Goal: Information Seeking & Learning: Check status

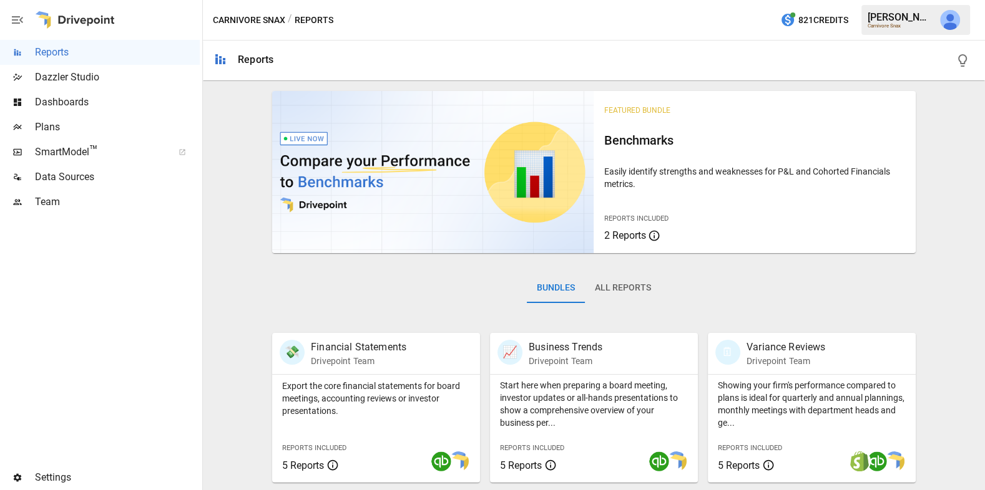
click at [630, 285] on button "All Reports" at bounding box center [623, 288] width 76 height 30
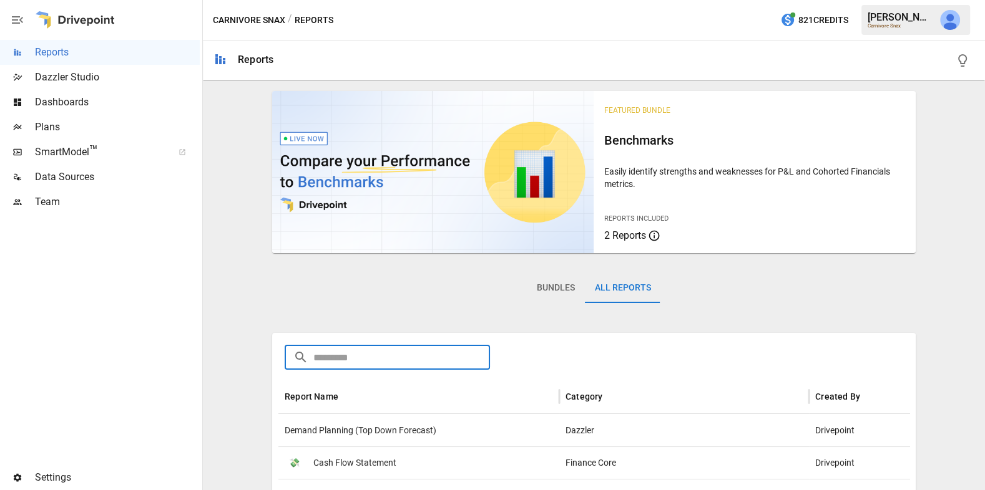
click at [373, 350] on input "text" at bounding box center [401, 357] width 177 height 25
type input "*"
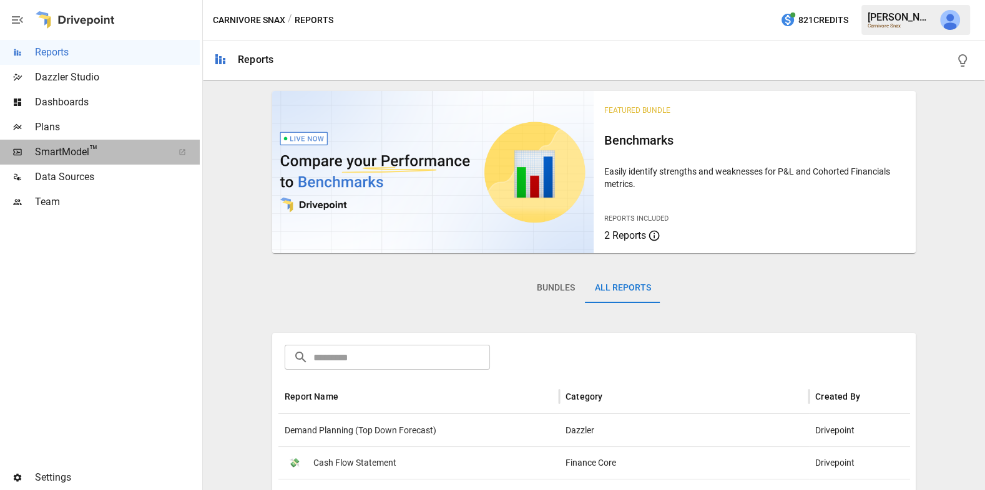
click at [108, 152] on span "SmartModel ™" at bounding box center [100, 152] width 130 height 15
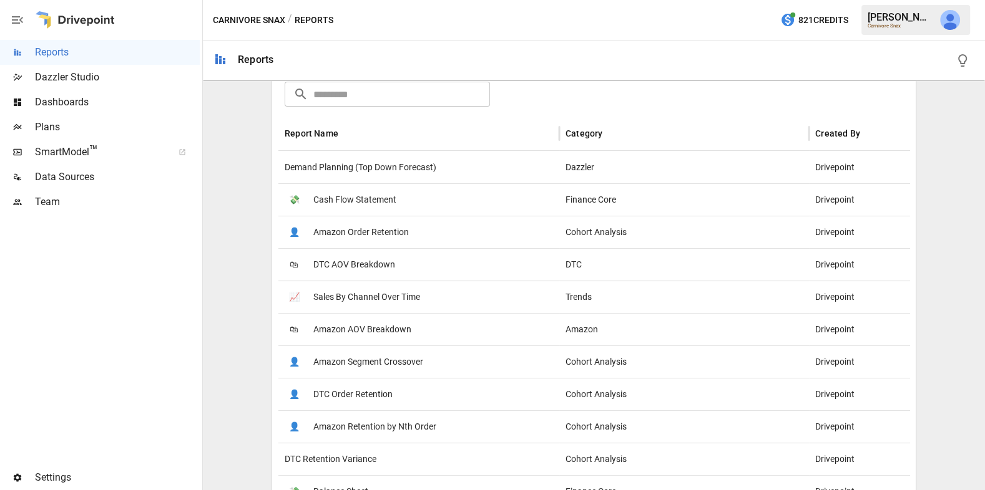
scroll to position [245, 0]
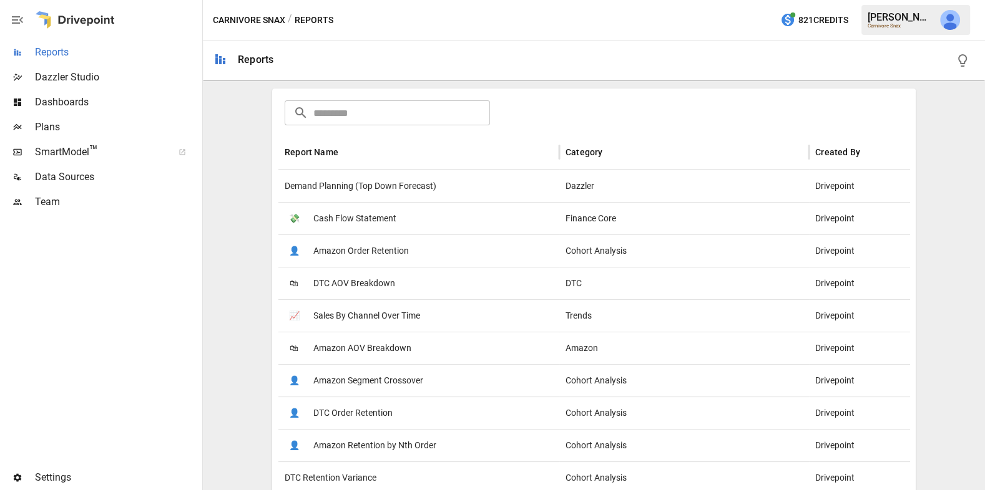
click at [142, 50] on span "Reports" at bounding box center [117, 52] width 165 height 15
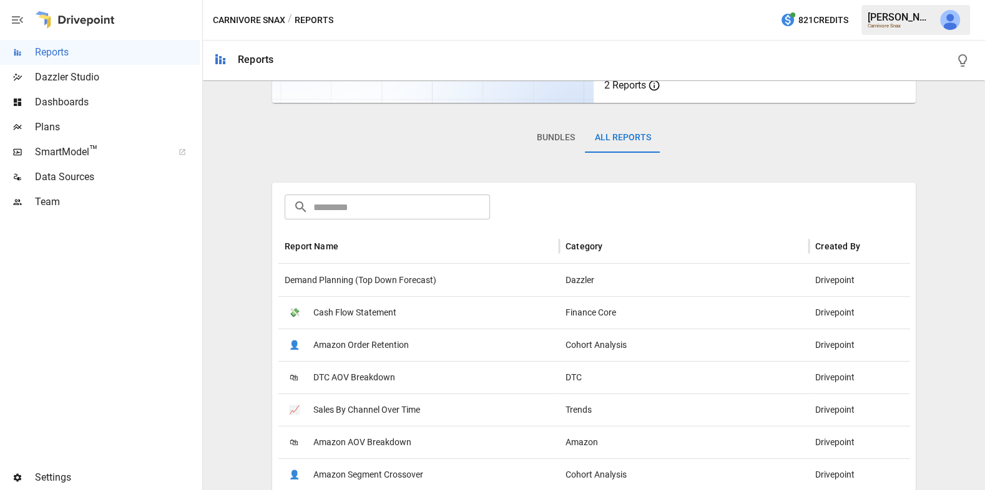
scroll to position [0, 0]
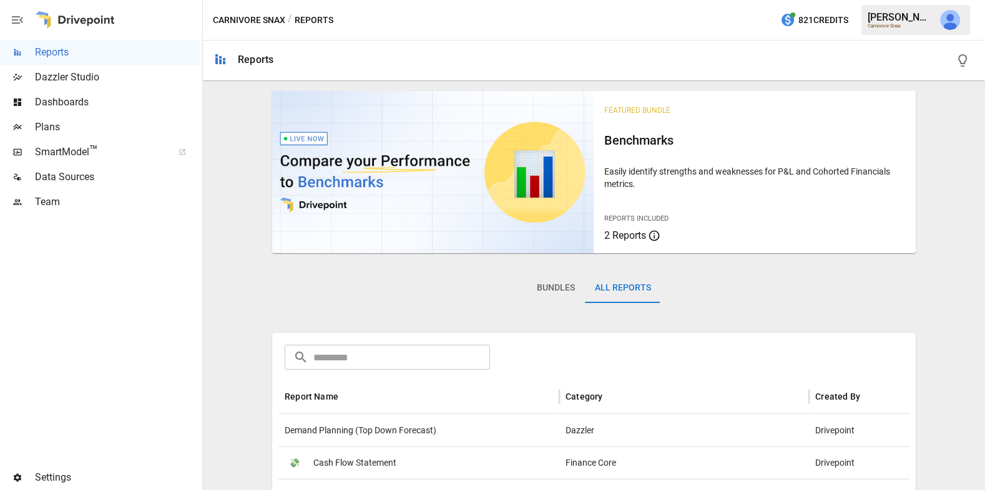
click at [548, 282] on button "Bundles" at bounding box center [556, 288] width 58 height 30
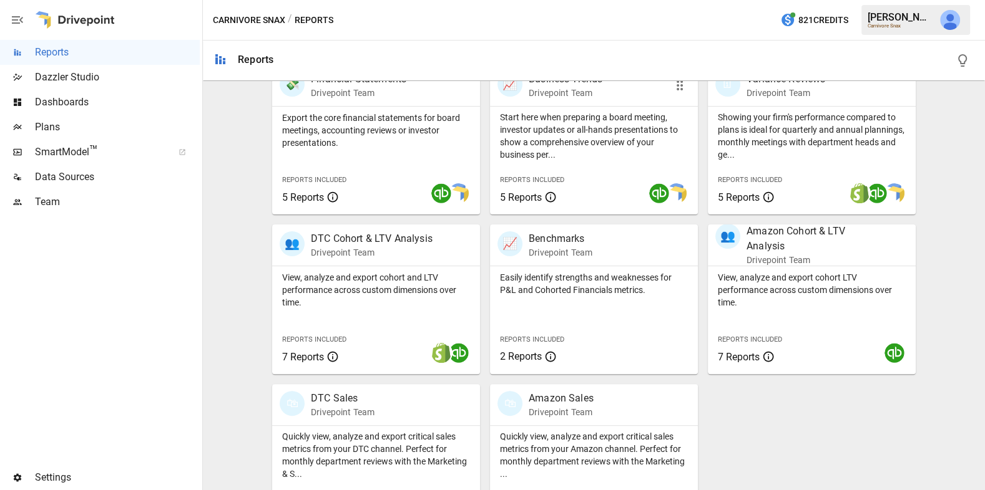
scroll to position [306, 0]
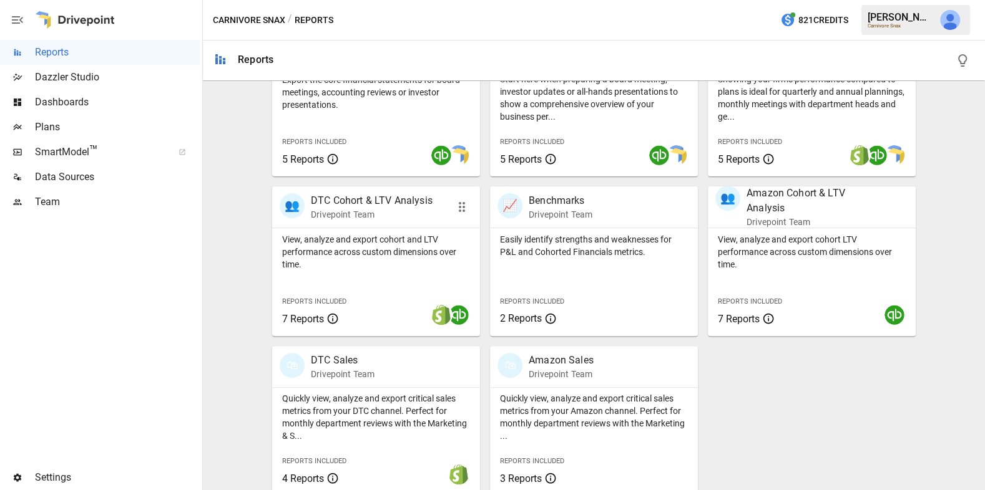
click at [363, 268] on p "View, analyze and export cohort and LTV performance across custom dimensions ov…" at bounding box center [376, 251] width 188 height 37
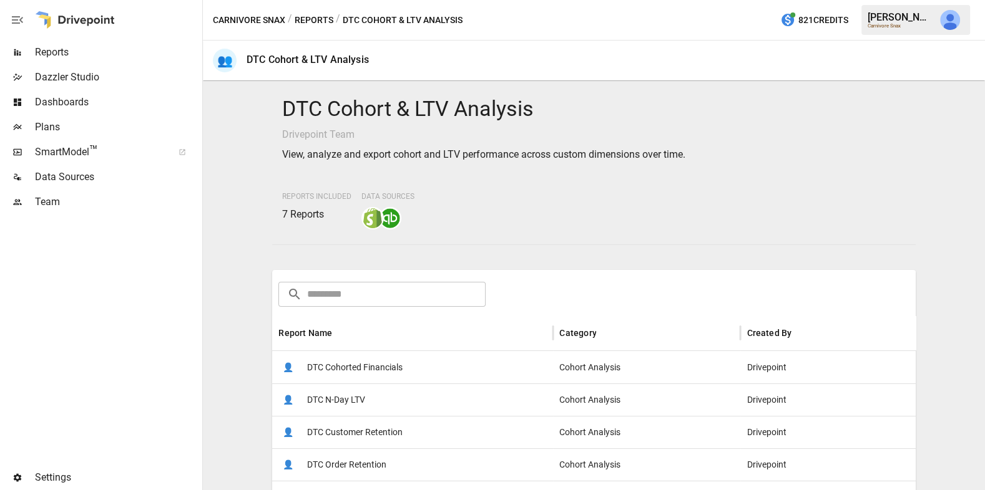
click at [363, 373] on span "DTC Cohorted Financials" at bounding box center [354, 368] width 95 height 32
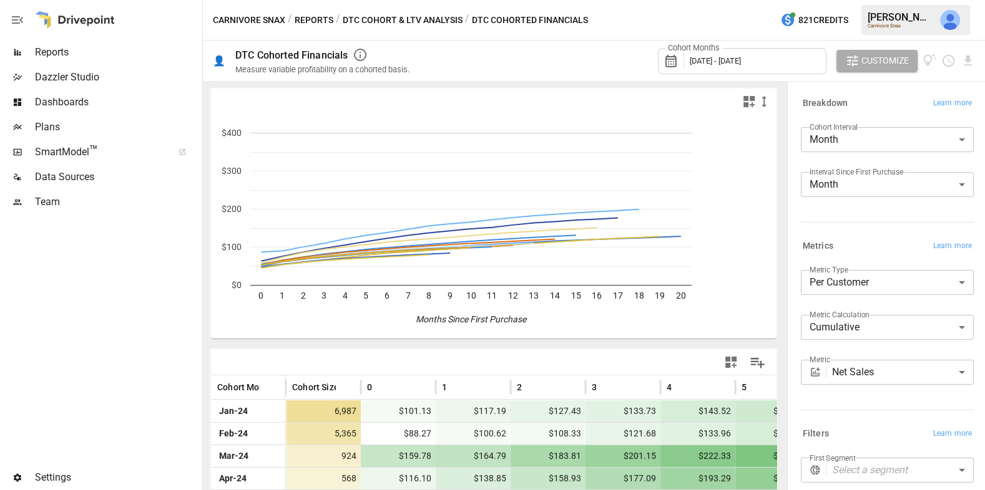
click at [877, 0] on body "Reports Dazzler Studio Dashboards Plans SmartModel ™ Data Sources Team Settings…" at bounding box center [492, 0] width 985 height 0
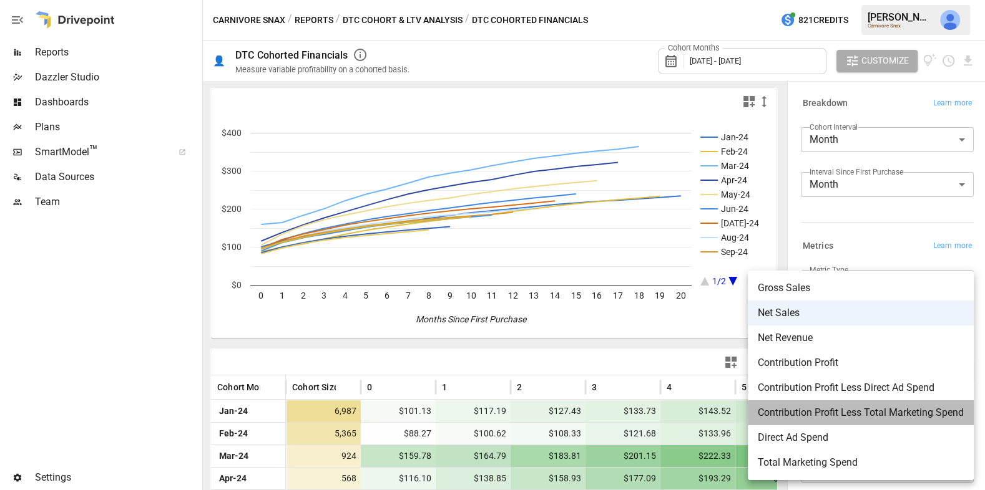
click at [882, 406] on span "Contribution Profit Less Total Marketing Spend" at bounding box center [860, 413] width 206 height 15
type input "**********"
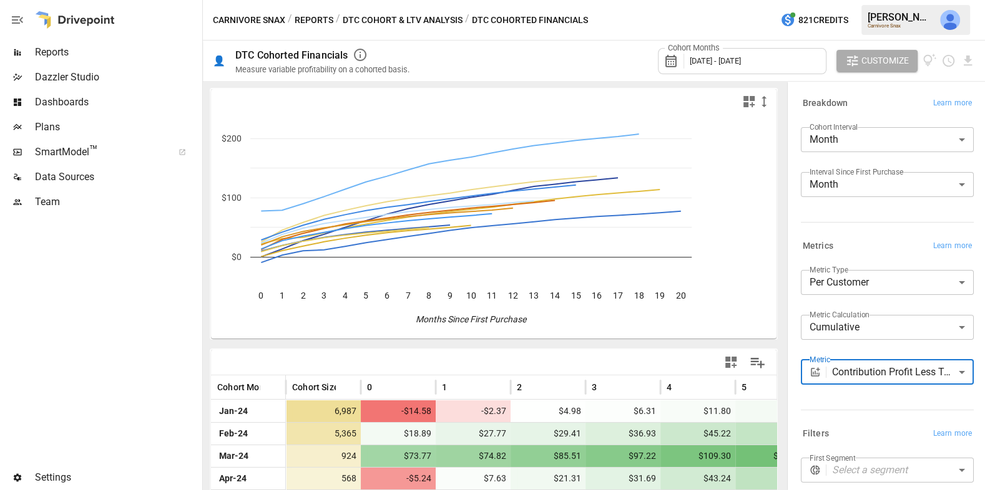
click at [879, 0] on body "Reports Dazzler Studio Dashboards Plans SmartModel ™ Data Sources Team Settings…" at bounding box center [492, 0] width 985 height 0
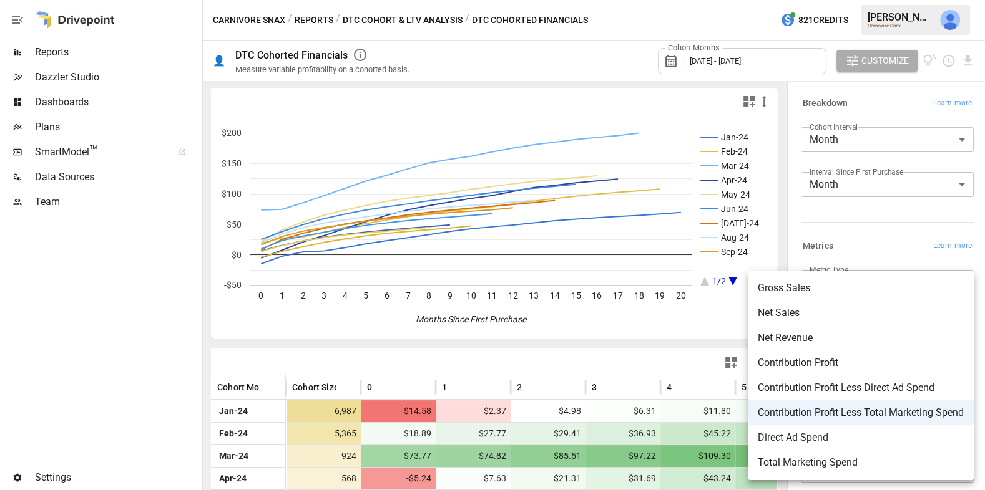
click at [859, 226] on div at bounding box center [492, 245] width 985 height 490
